Goal: Task Accomplishment & Management: Use online tool/utility

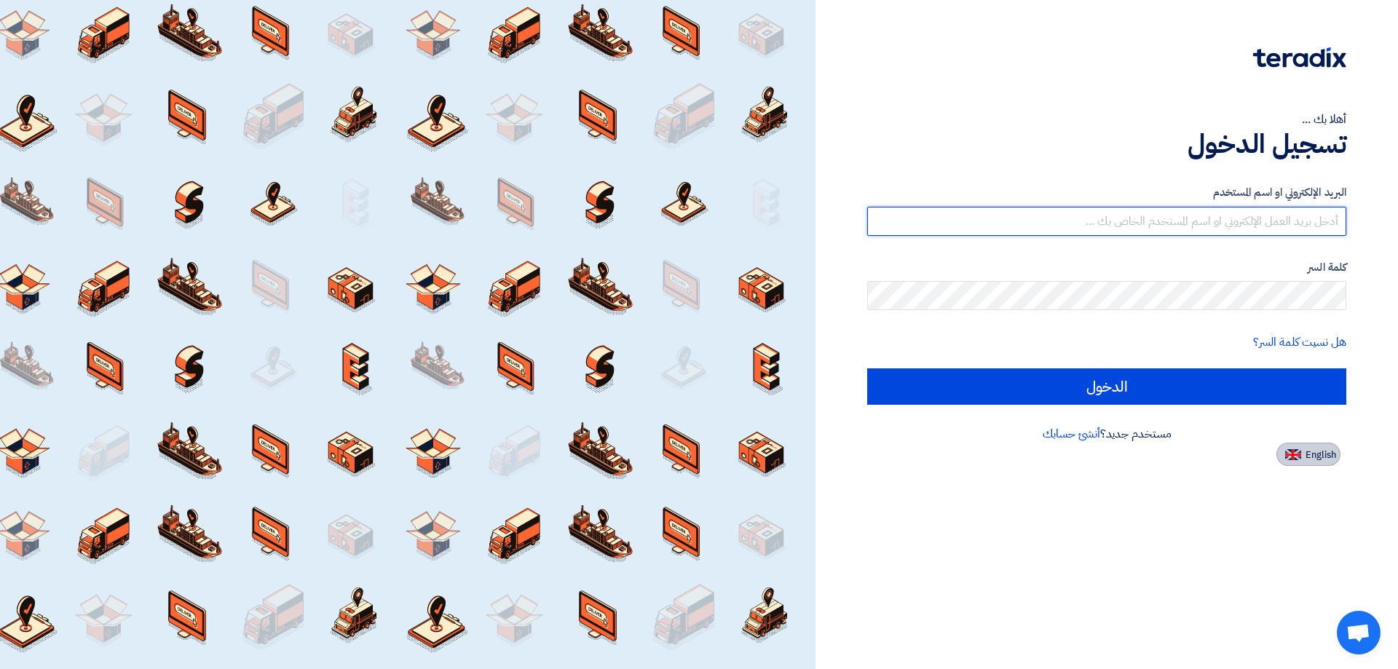
type input "[PERSON_NAME][EMAIL_ADDRESS][DOMAIN_NAME]"
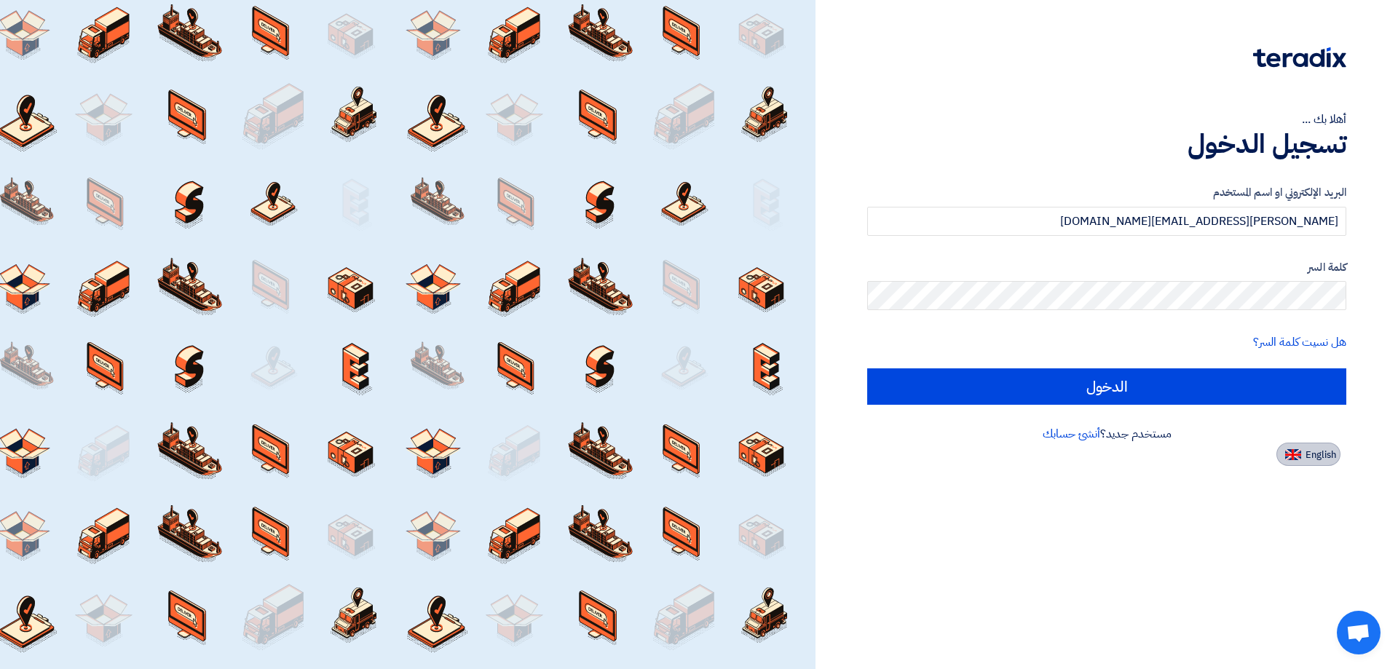
click at [1310, 456] on span "English" at bounding box center [1321, 455] width 31 height 10
type input "Sign in"
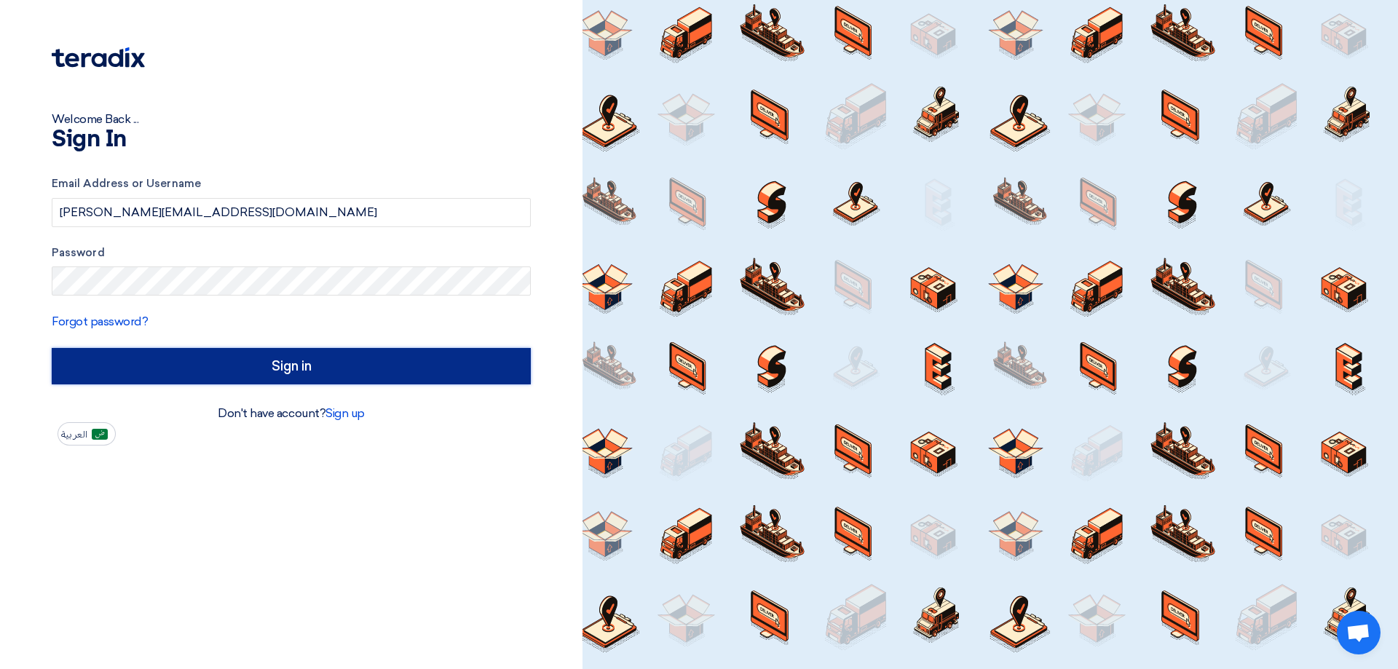
click at [283, 373] on input "Sign in" at bounding box center [291, 366] width 479 height 36
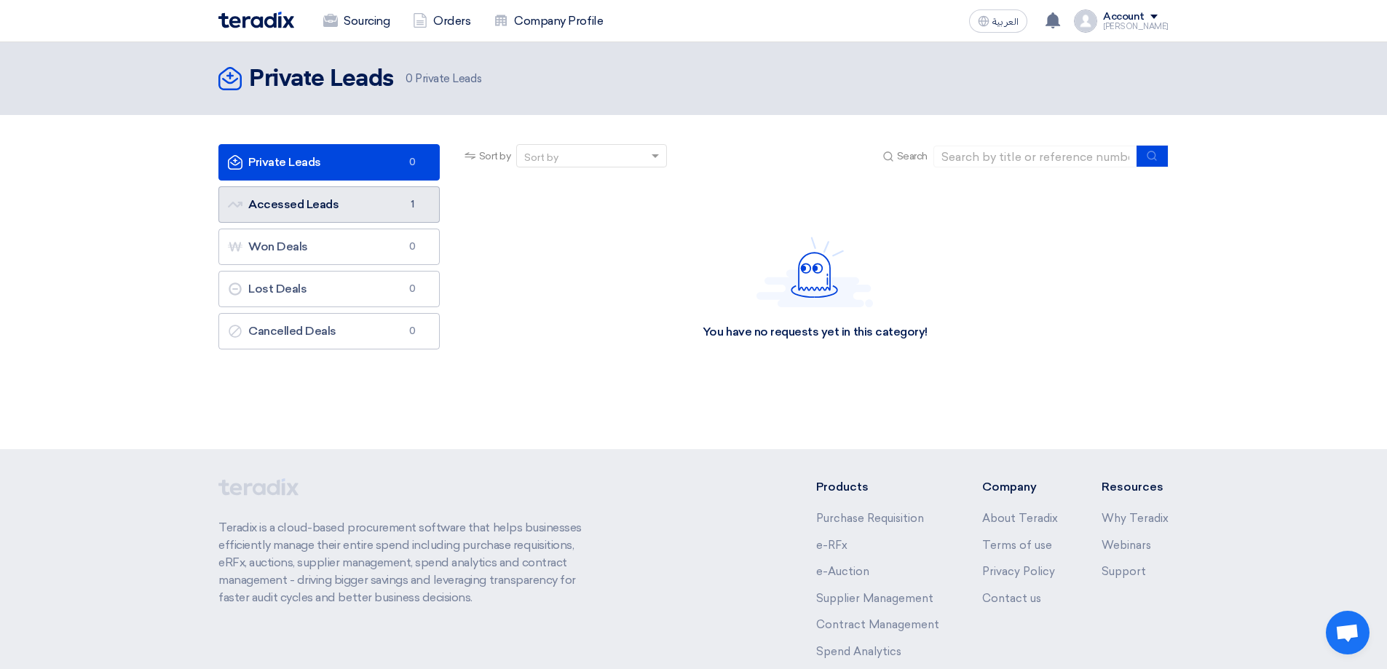
click at [312, 201] on link "Accessed Leads Accessed Leads 1" at bounding box center [328, 204] width 221 height 36
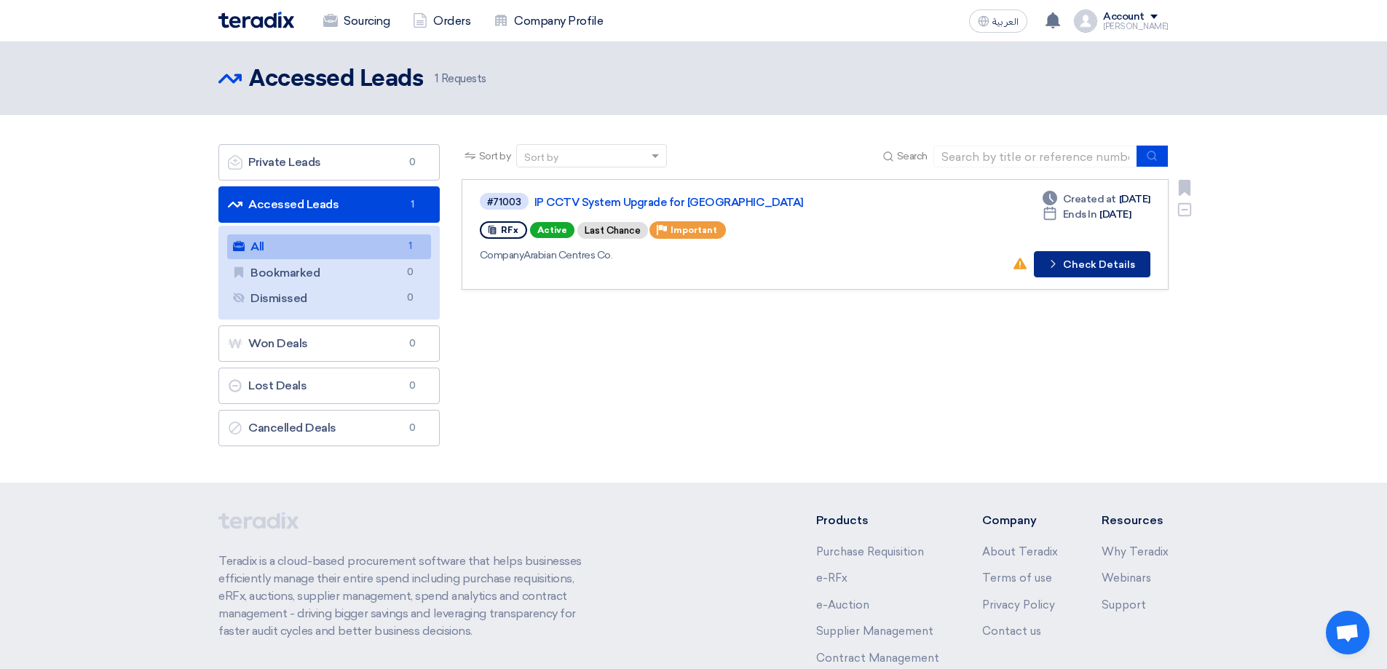
click at [1092, 264] on button "Check details Check Details" at bounding box center [1092, 264] width 117 height 26
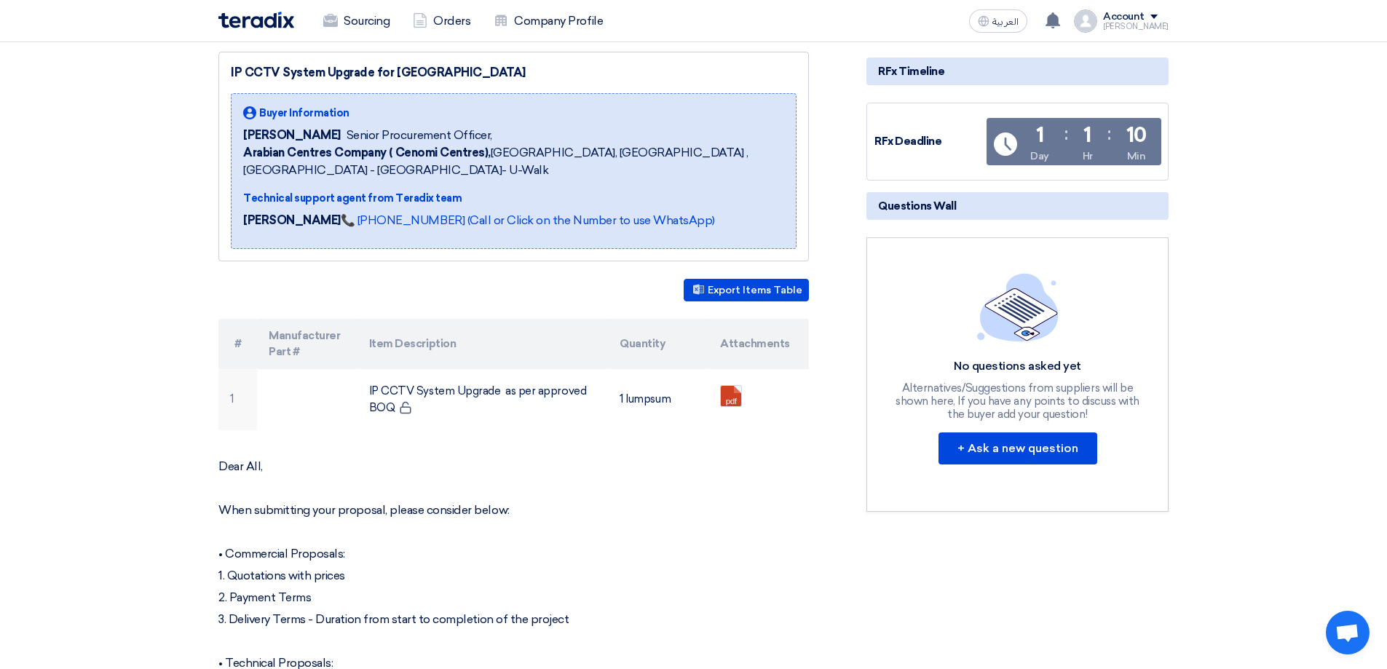
scroll to position [291, 0]
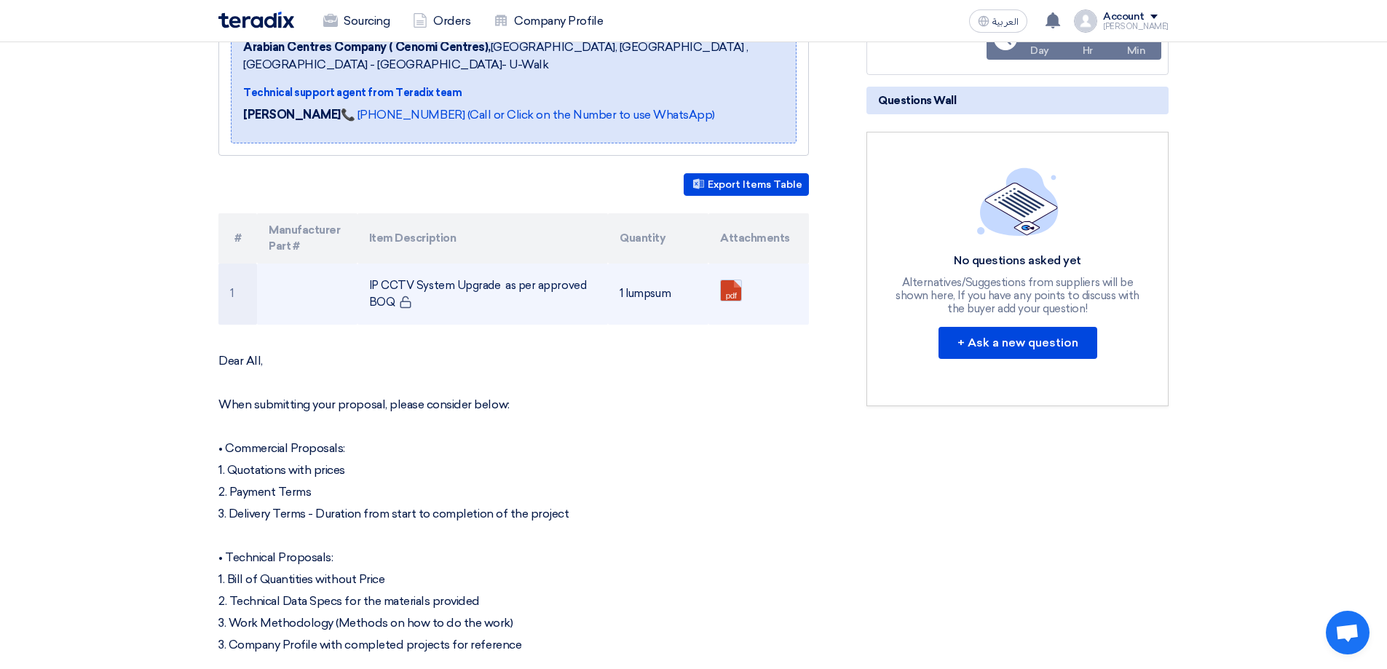
click at [734, 291] on link at bounding box center [779, 323] width 117 height 87
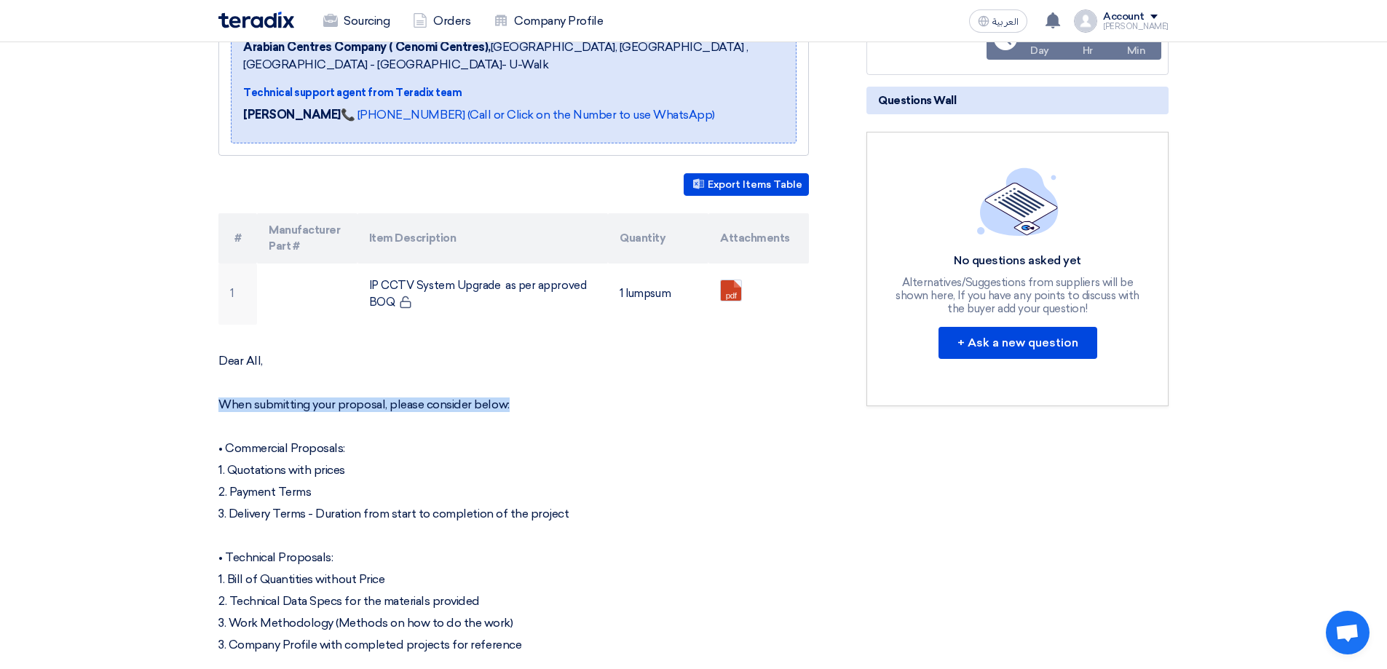
drag, startPoint x: 223, startPoint y: 403, endPoint x: 538, endPoint y: 408, distance: 315.3
click at [538, 408] on p "When submitting your proposal, please consider below:" at bounding box center [513, 405] width 591 height 15
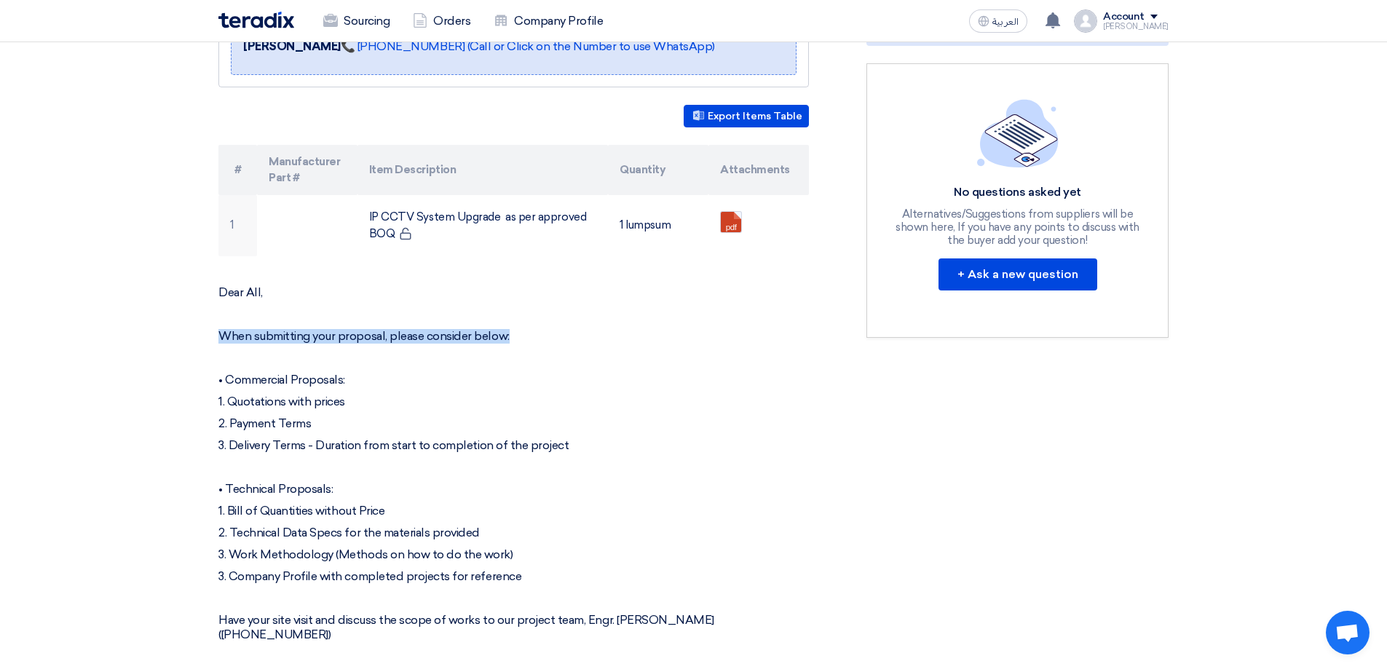
scroll to position [437, 0]
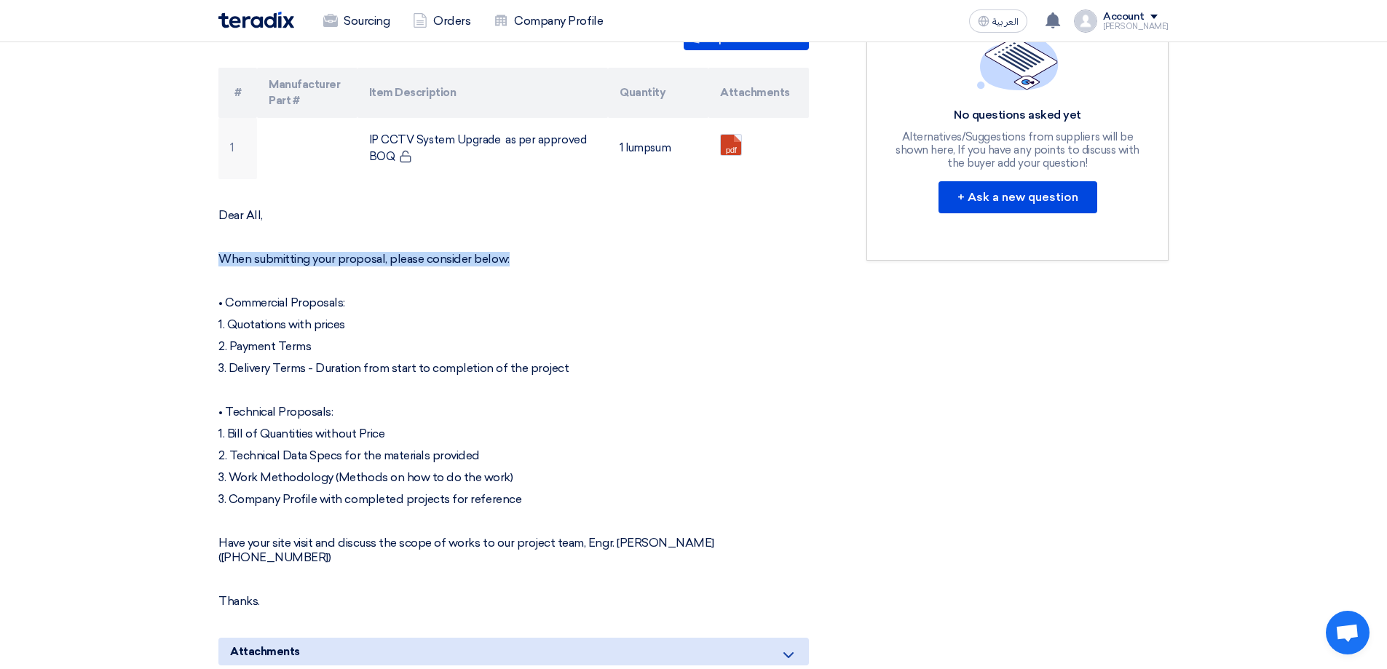
drag, startPoint x: 242, startPoint y: 317, endPoint x: 540, endPoint y: 370, distance: 302.4
click at [540, 370] on div "Dear All, When submitting your proposal, please consider below: • Commercial Pr…" at bounding box center [513, 408] width 591 height 400
drag, startPoint x: 228, startPoint y: 406, endPoint x: 540, endPoint y: 498, distance: 324.9
click at [540, 498] on div "Dear All, When submitting your proposal, please consider below: • Commercial Pr…" at bounding box center [513, 408] width 591 height 400
click at [548, 480] on p "3. Work Methodology (Methods on how to do the work)" at bounding box center [513, 477] width 591 height 15
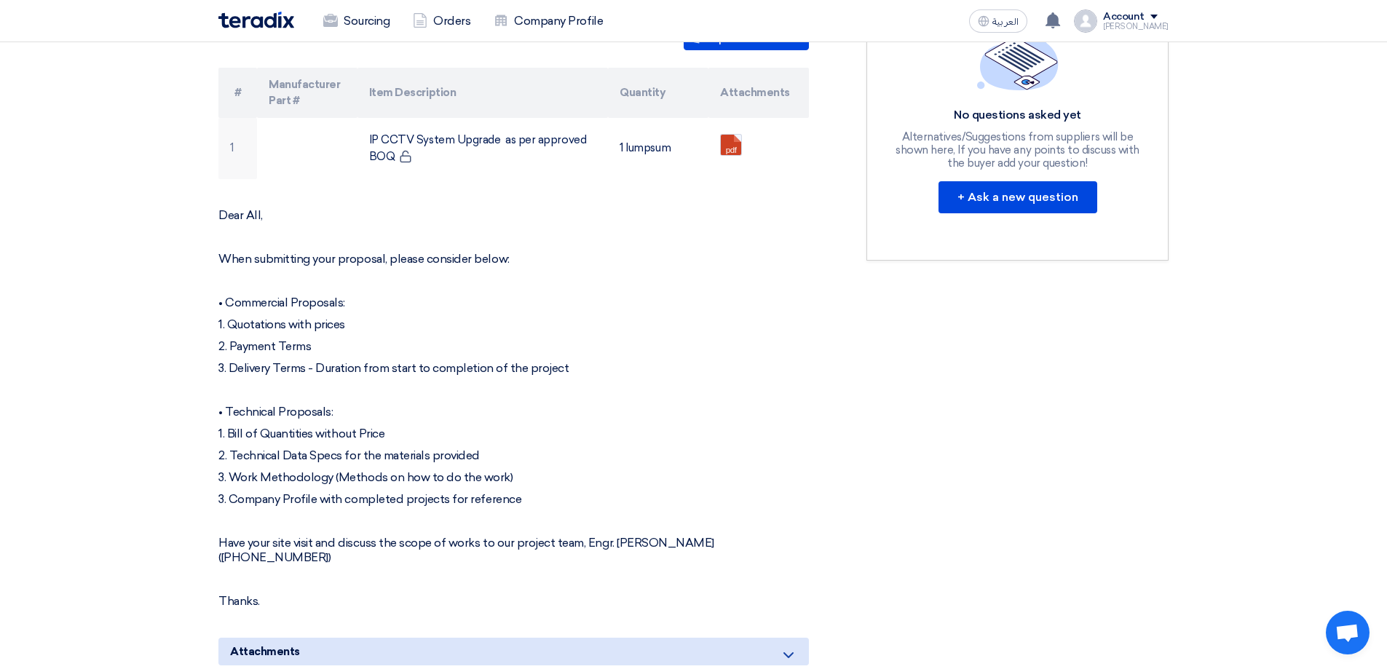
drag, startPoint x: 555, startPoint y: 497, endPoint x: 152, endPoint y: 400, distance: 414.1
click at [152, 400] on section "IP CCTV System Upgrade for [GEOGRAPHIC_DATA] Buyer Information [PERSON_NAME] Se…" at bounding box center [693, 511] width 1387 height 1481
click at [181, 495] on section "IP CCTV System Upgrade for [GEOGRAPHIC_DATA] Buyer Information [PERSON_NAME] Se…" at bounding box center [693, 511] width 1387 height 1481
drag, startPoint x: 256, startPoint y: 476, endPoint x: 541, endPoint y: 481, distance: 284.7
click at [541, 481] on p "3. Work Methodology (Methods on how to do the work)" at bounding box center [513, 477] width 591 height 15
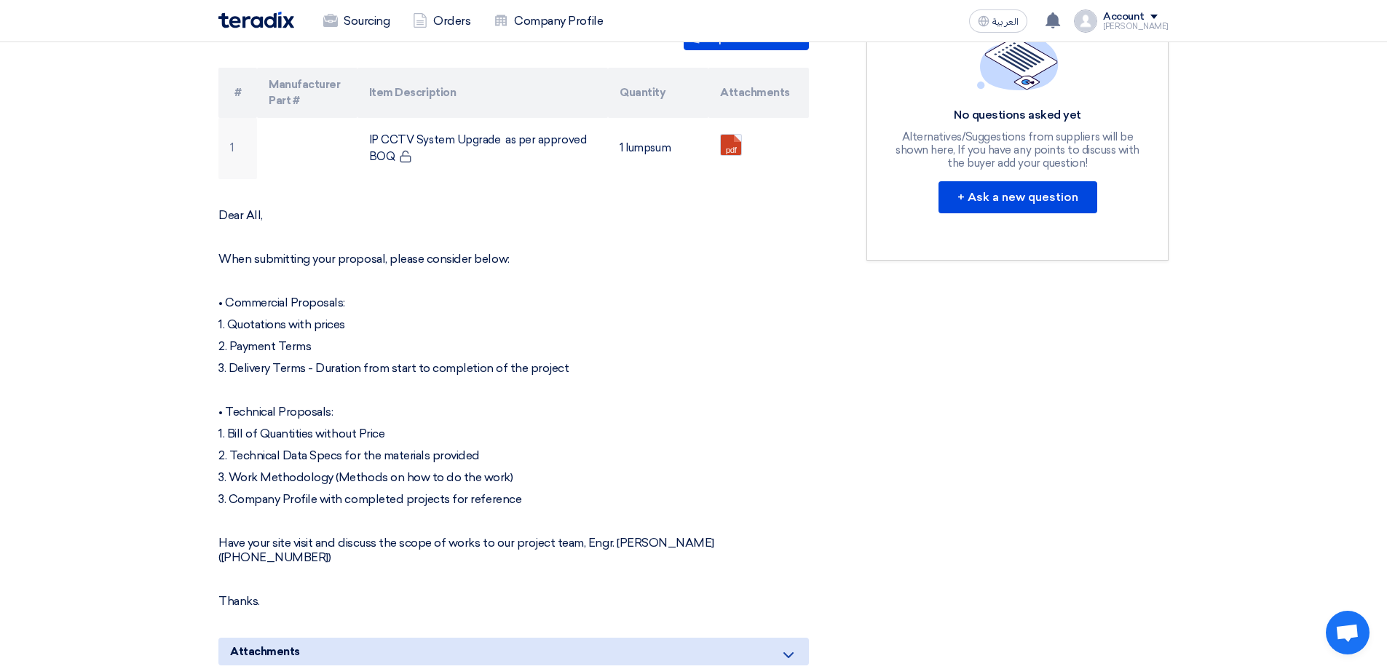
click at [238, 497] on p "3. Company Profile with completed projects for reference" at bounding box center [513, 499] width 591 height 15
drag, startPoint x: 252, startPoint y: 473, endPoint x: 534, endPoint y: 481, distance: 282.6
click at [534, 481] on p "3. Work Methodology (Methods on how to do the work)" at bounding box center [513, 477] width 591 height 15
copy p "Work Methodology (Methods on how to do the work)"
